Goal: Information Seeking & Learning: Learn about a topic

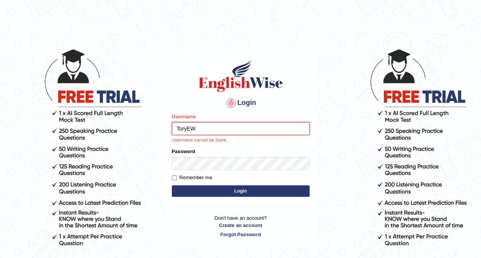
type input "ToryEW"
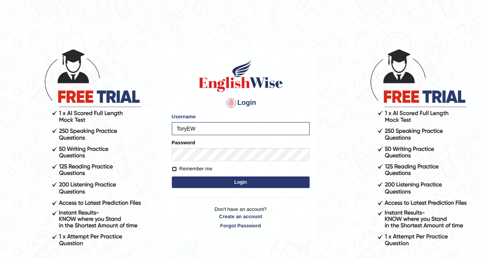
click at [174, 169] on input "Remember me" at bounding box center [174, 168] width 5 height 5
checkbox input "true"
click at [251, 182] on button "Login" at bounding box center [241, 181] width 138 height 11
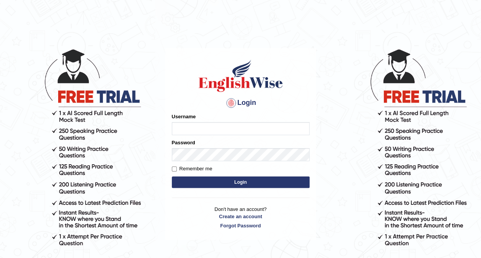
click at [242, 128] on input "Username" at bounding box center [241, 128] width 138 height 13
type input "ToryEW"
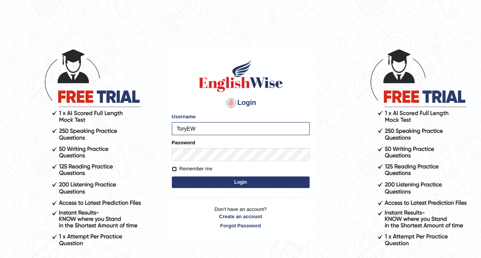
click at [174, 167] on input "Remember me" at bounding box center [174, 168] width 5 height 5
checkbox input "true"
click at [268, 184] on button "Login" at bounding box center [241, 181] width 138 height 11
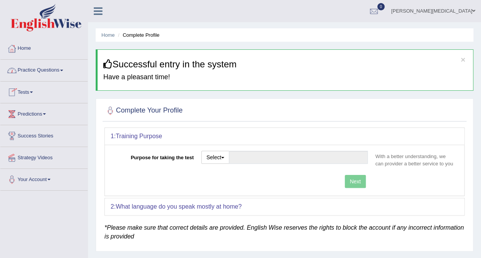
click at [49, 71] on link "Practice Questions" at bounding box center [43, 69] width 87 height 19
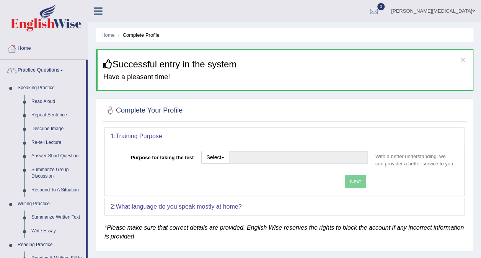
click at [50, 67] on link "Practice Questions" at bounding box center [42, 69] width 85 height 19
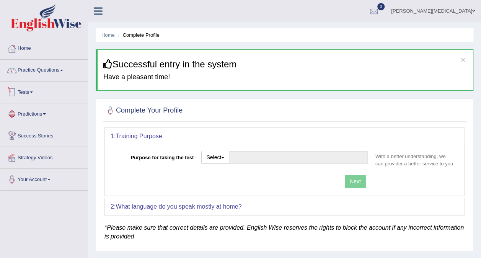
click at [50, 90] on link "Tests" at bounding box center [43, 90] width 87 height 19
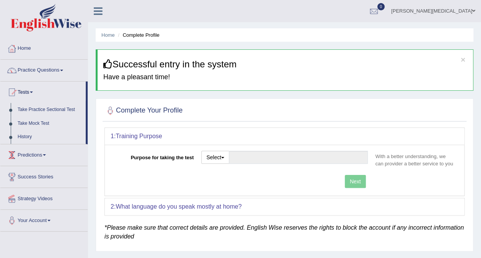
click at [58, 157] on link "Predictions" at bounding box center [43, 153] width 87 height 19
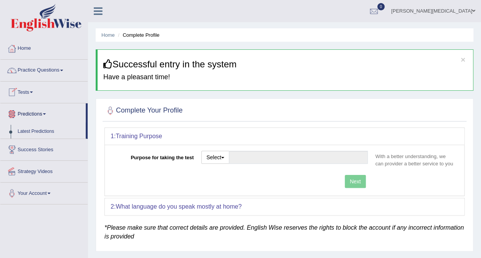
click at [64, 150] on link "Success Stories" at bounding box center [43, 148] width 87 height 19
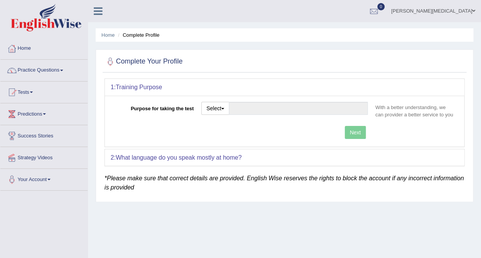
click at [66, 154] on link "Strategy Videos" at bounding box center [43, 156] width 87 height 19
click at [40, 157] on link "Strategy Videos" at bounding box center [43, 156] width 87 height 19
click at [50, 70] on link "Practice Questions" at bounding box center [43, 69] width 87 height 19
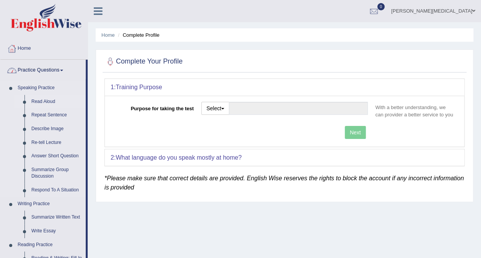
click at [44, 101] on link "Read Aloud" at bounding box center [57, 102] width 58 height 14
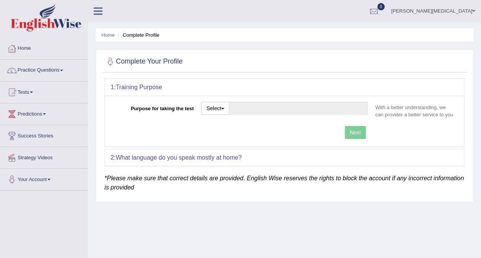
click at [376, 215] on div "Home Complete Profile Complete Your Profile 1: Training Purpose Purpose for tak…" at bounding box center [284, 191] width 393 height 382
click at [55, 71] on link "Practice Questions" at bounding box center [43, 69] width 87 height 19
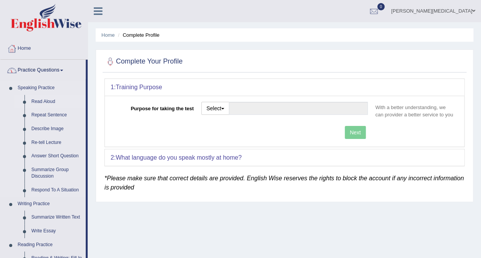
click at [38, 103] on link "Read Aloud" at bounding box center [57, 102] width 58 height 14
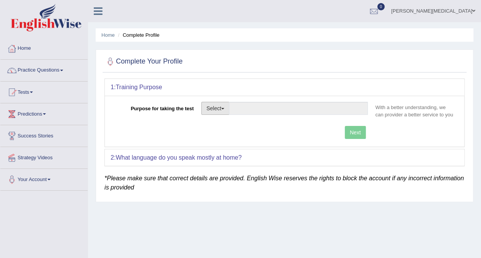
click at [219, 106] on button "Select" at bounding box center [215, 108] width 28 height 13
click at [306, 207] on div "Home Complete Profile Complete Your Profile 1: Training Purpose Purpose for tak…" at bounding box center [284, 191] width 393 height 382
click at [457, 13] on link "[PERSON_NAME][MEDICAL_DATA]" at bounding box center [433, 10] width 96 height 20
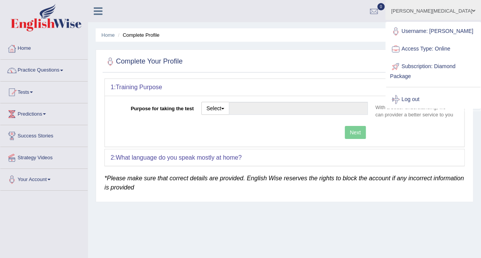
click at [195, 13] on div "[PERSON_NAME][MEDICAL_DATA] Toggle navigation Username: ToryEW Access Type: Onl…" at bounding box center [284, 11] width 393 height 22
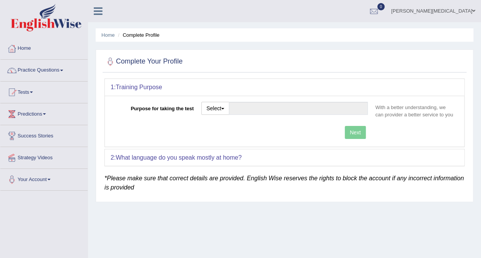
click at [94, 14] on icon at bounding box center [98, 11] width 9 height 10
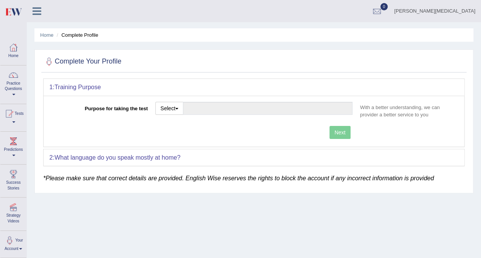
click at [26, 12] on div at bounding box center [13, 18] width 27 height 37
click at [34, 11] on icon at bounding box center [37, 11] width 9 height 10
